Goal: Task Accomplishment & Management: Complete application form

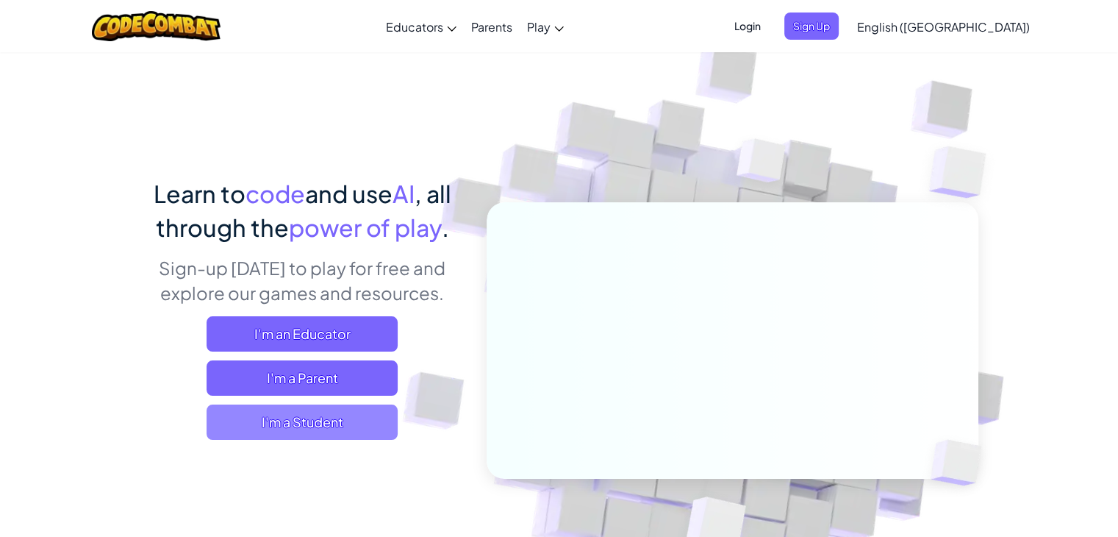
click at [348, 423] on span "I'm a Student" at bounding box center [302, 421] width 191 height 35
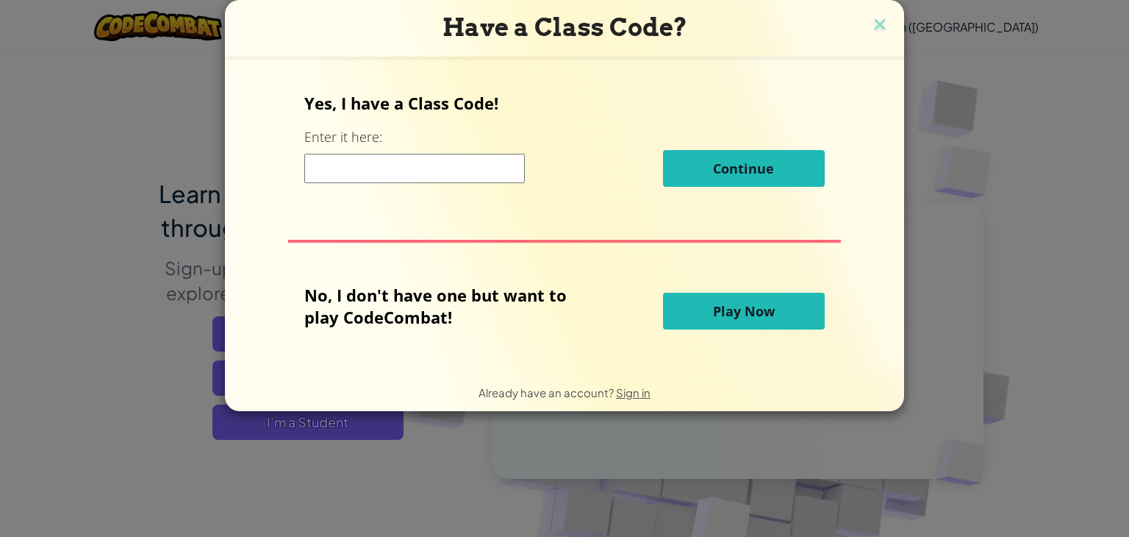
click at [450, 180] on input at bounding box center [414, 168] width 221 height 29
paste input "NorthMouthLarge"
type input "NorthMouthLarge"
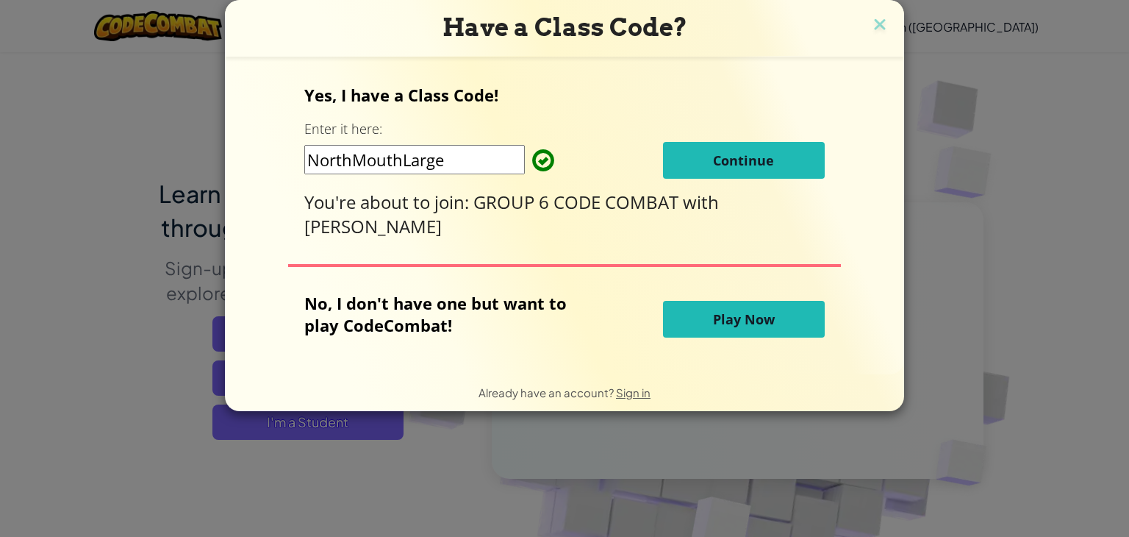
click at [703, 179] on button "Continue" at bounding box center [744, 160] width 162 height 37
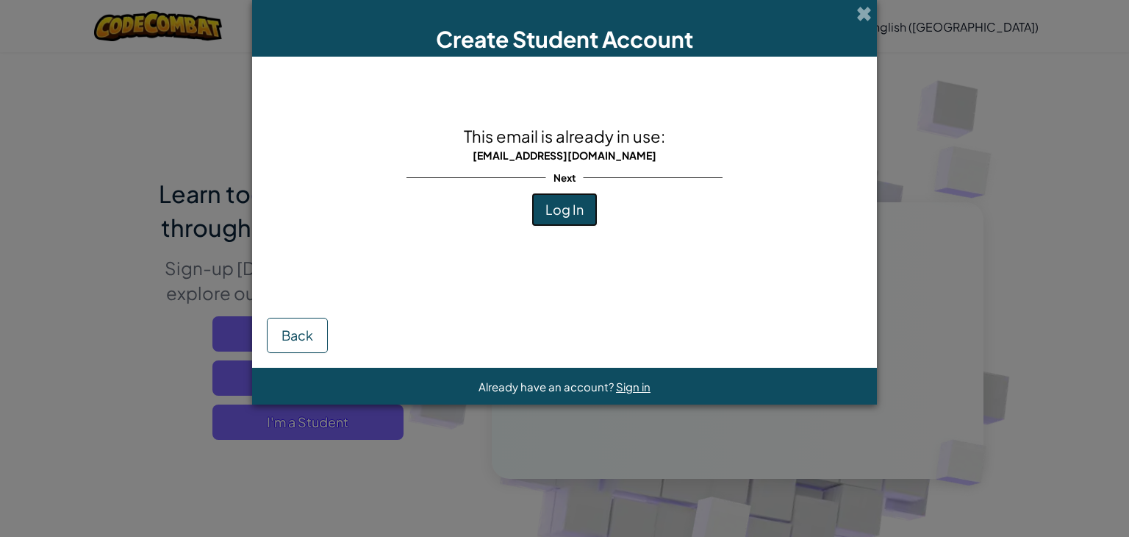
click at [570, 205] on span "Log In" at bounding box center [565, 209] width 38 height 17
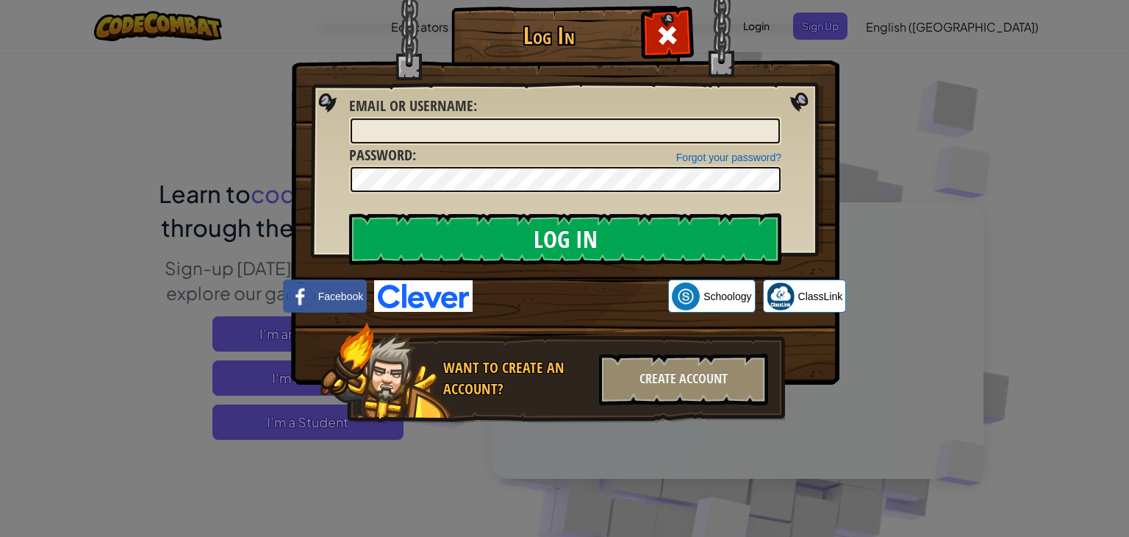
type input "Sleepyjero"
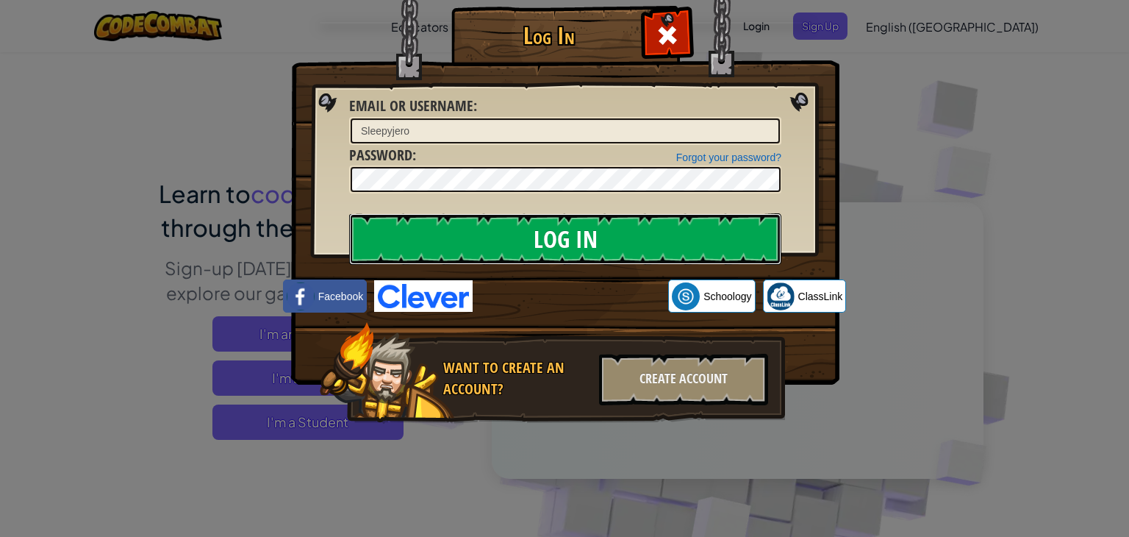
click at [629, 233] on input "Log In" at bounding box center [565, 238] width 432 height 51
